Goal: Navigation & Orientation: Find specific page/section

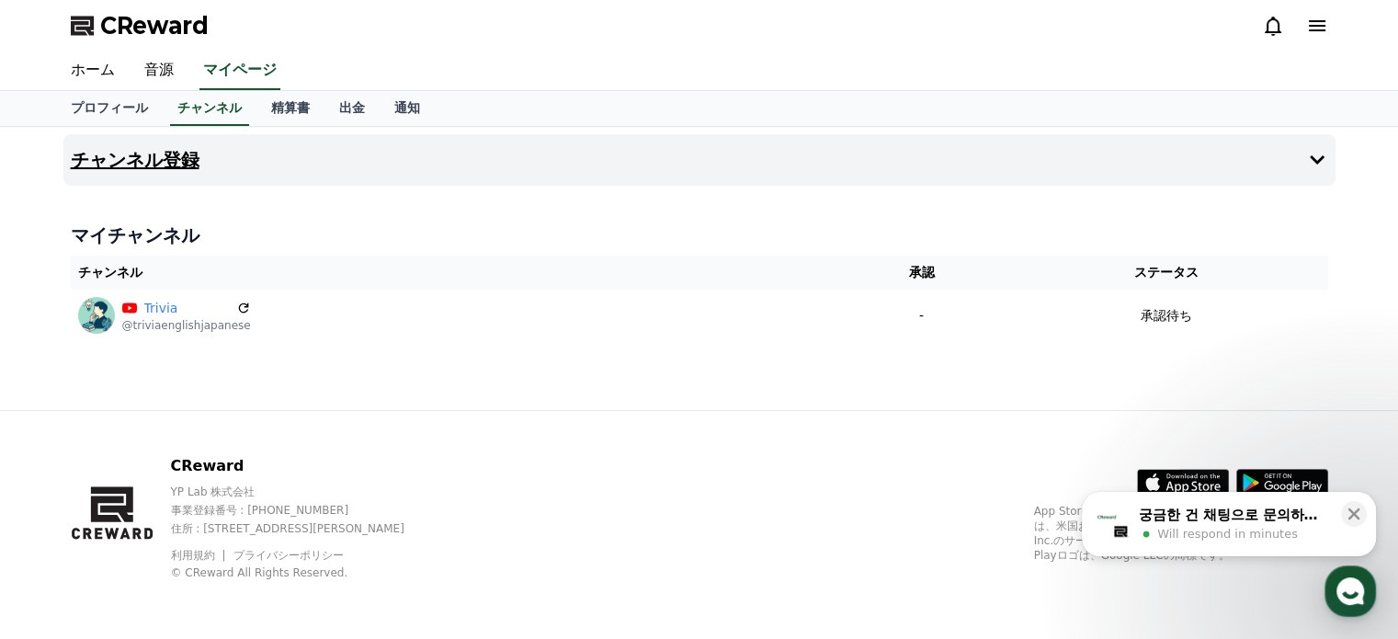
click at [817, 182] on button "チャンネル登録" at bounding box center [699, 159] width 1272 height 51
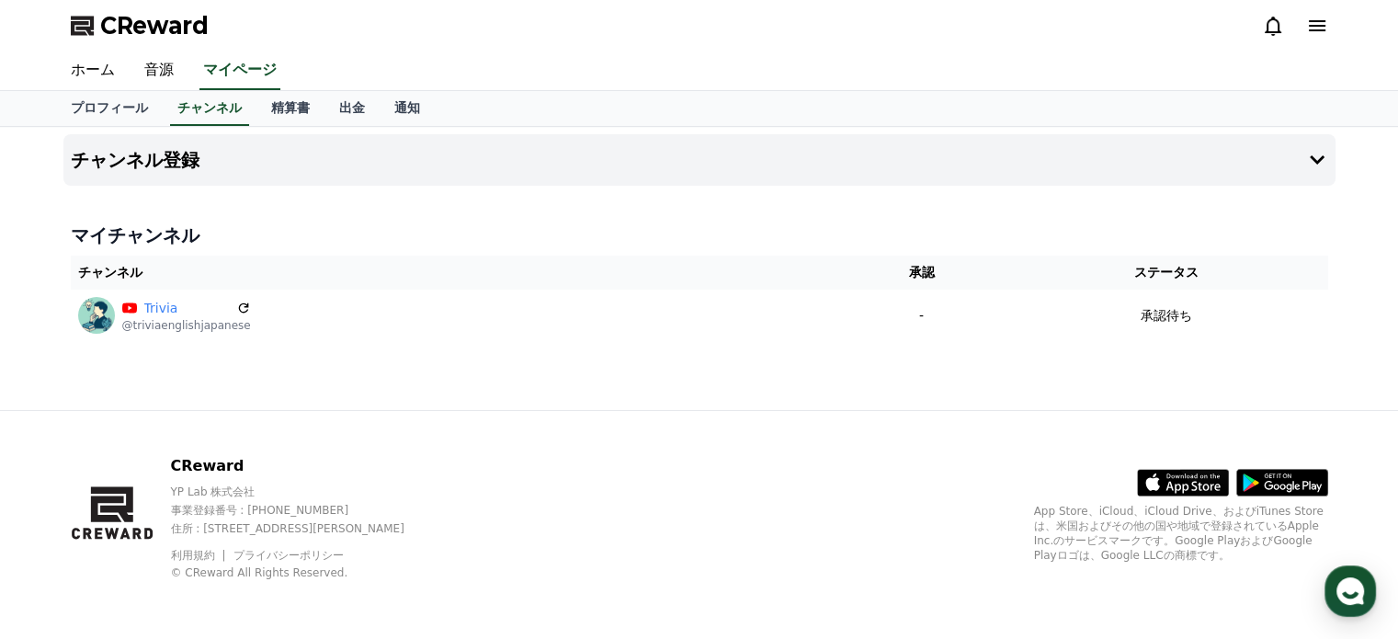
click at [103, 21] on span "CReward" at bounding box center [154, 25] width 108 height 29
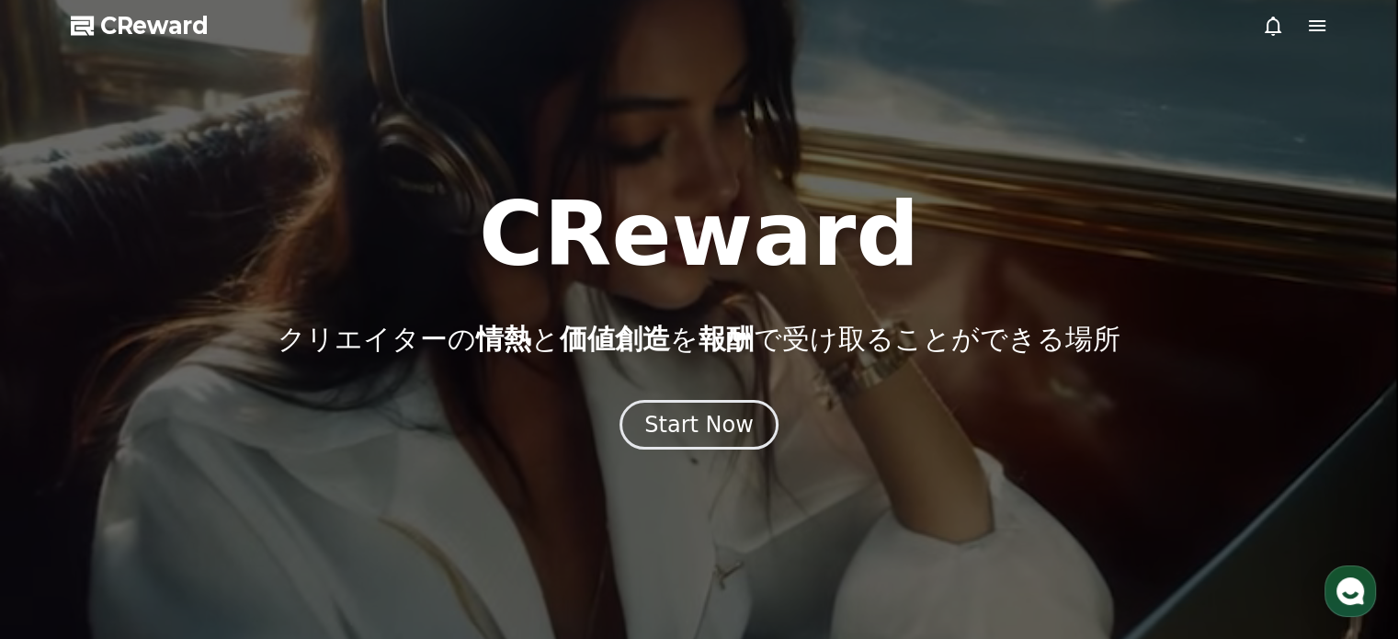
click at [144, 32] on span "CReward" at bounding box center [154, 25] width 108 height 29
